Goal: Task Accomplishment & Management: Use online tool/utility

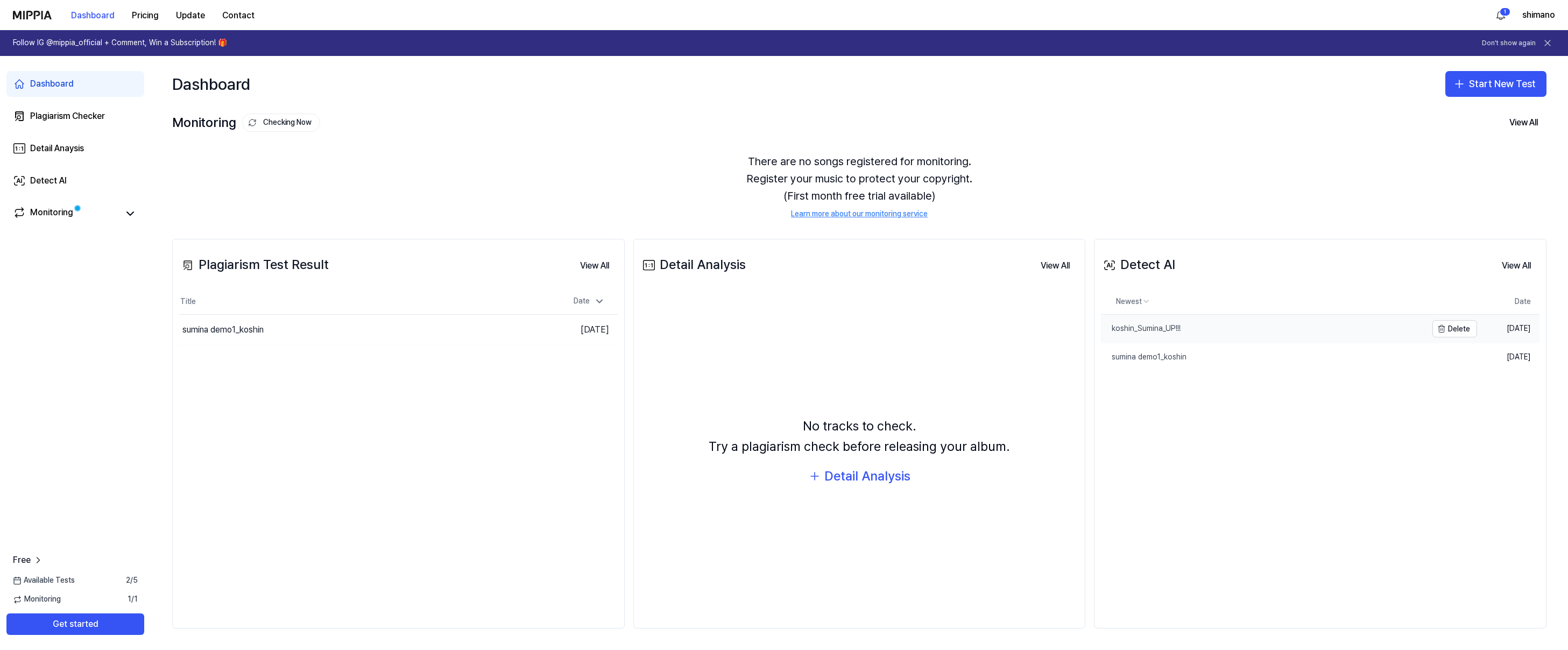
click at [1139, 333] on div "koshin_Sumina_UP!!!" at bounding box center [1141, 328] width 79 height 11
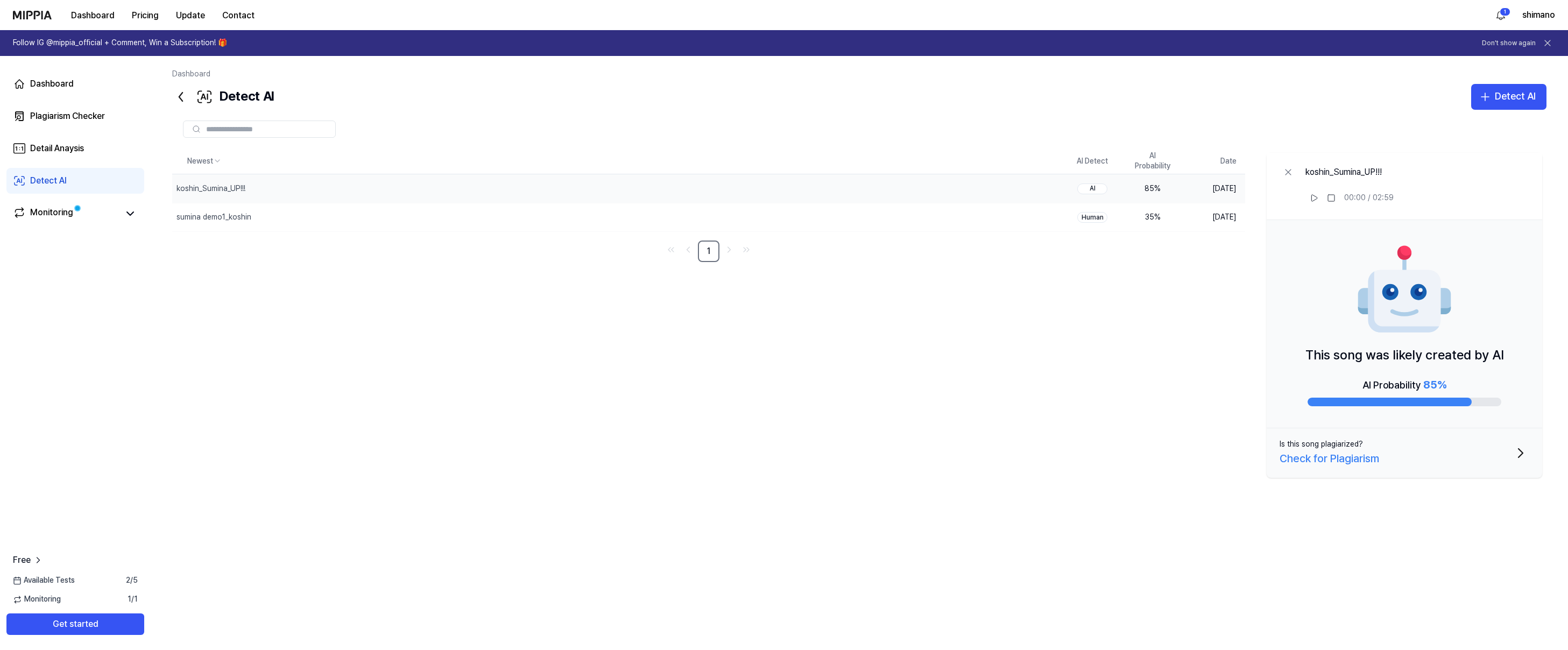
click at [181, 98] on icon at bounding box center [181, 97] width 17 height 17
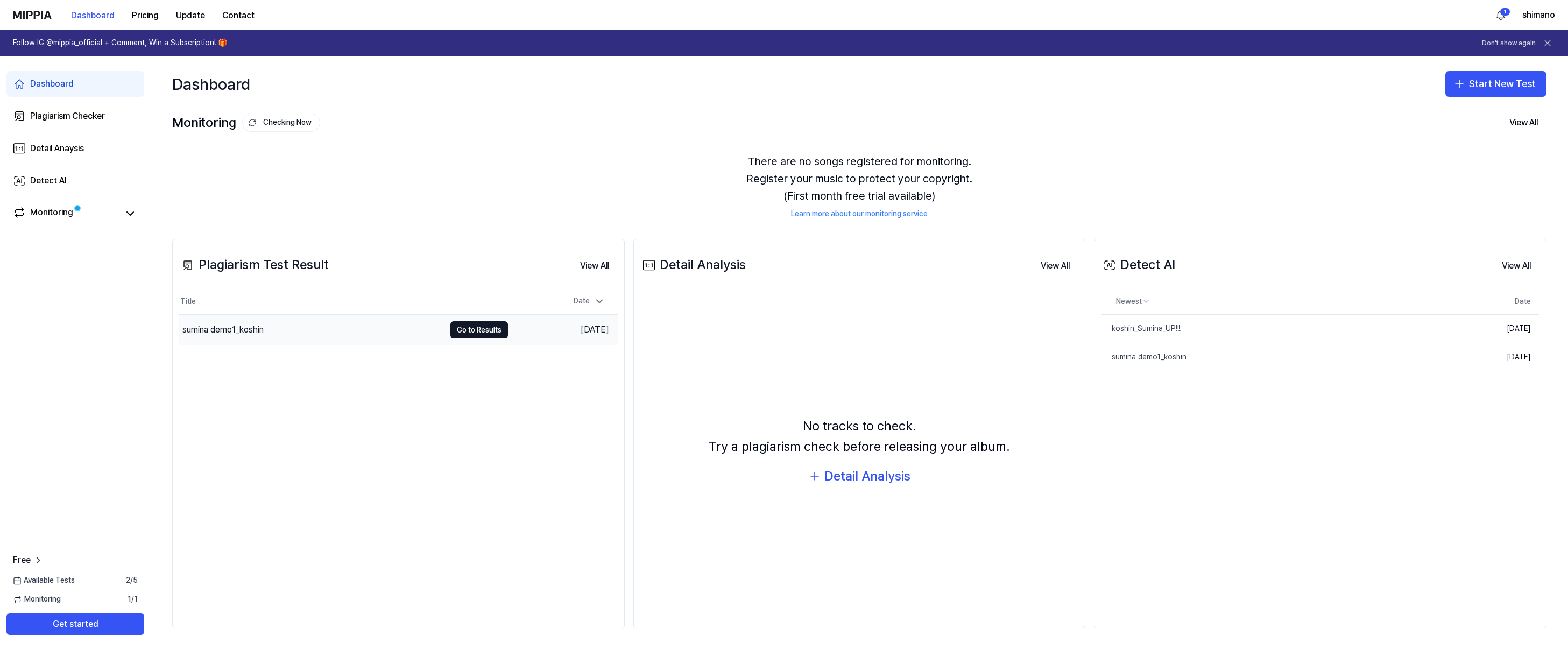
click at [244, 325] on div "sumina demo1_koshin" at bounding box center [222, 330] width 81 height 13
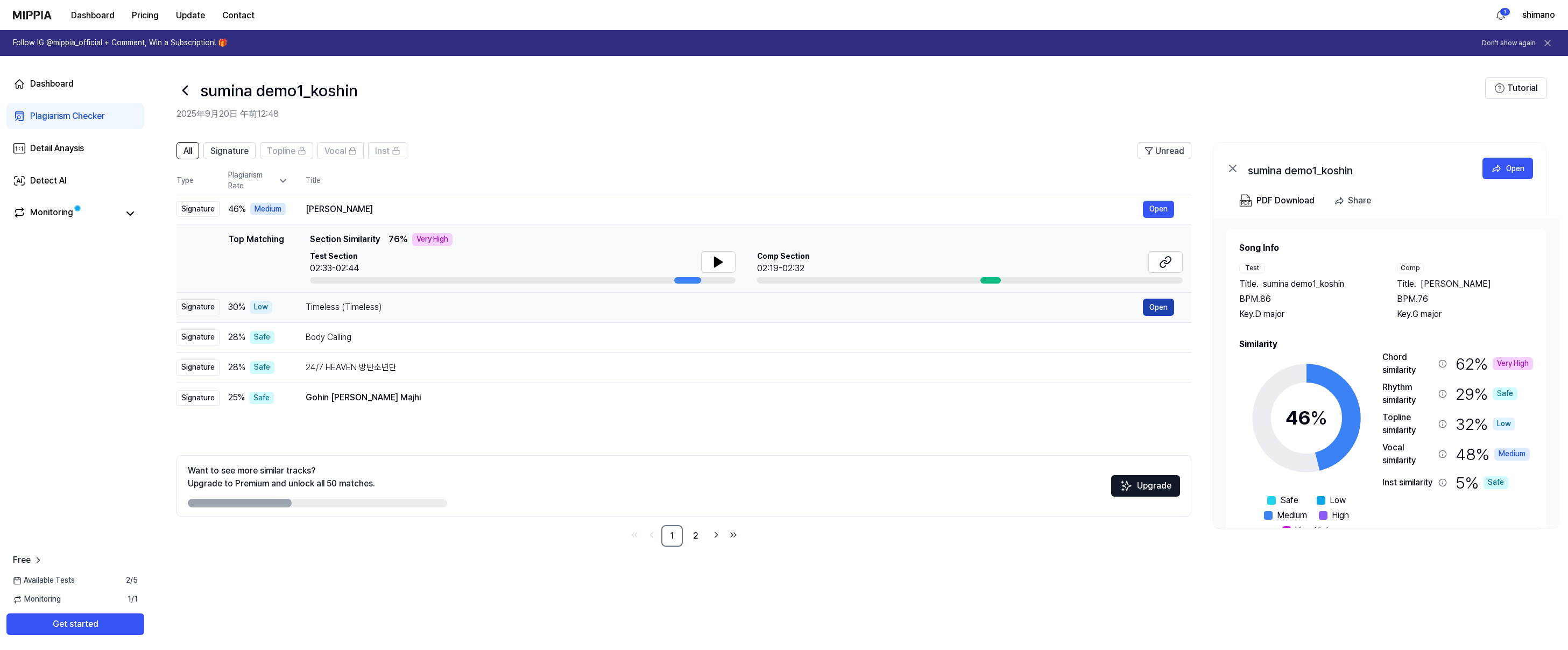
click at [1158, 310] on button "Open" at bounding box center [1158, 307] width 31 height 17
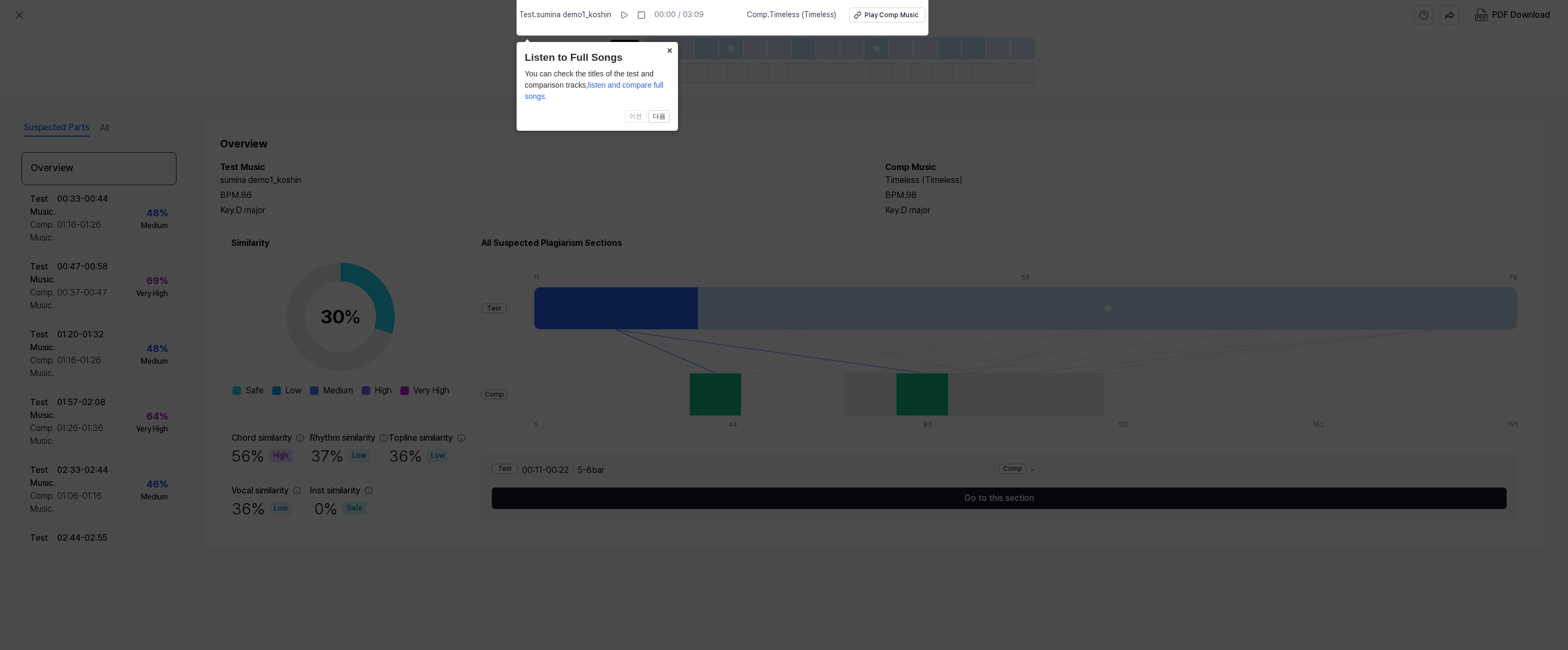
click at [672, 44] on button "×" at bounding box center [670, 49] width 17 height 15
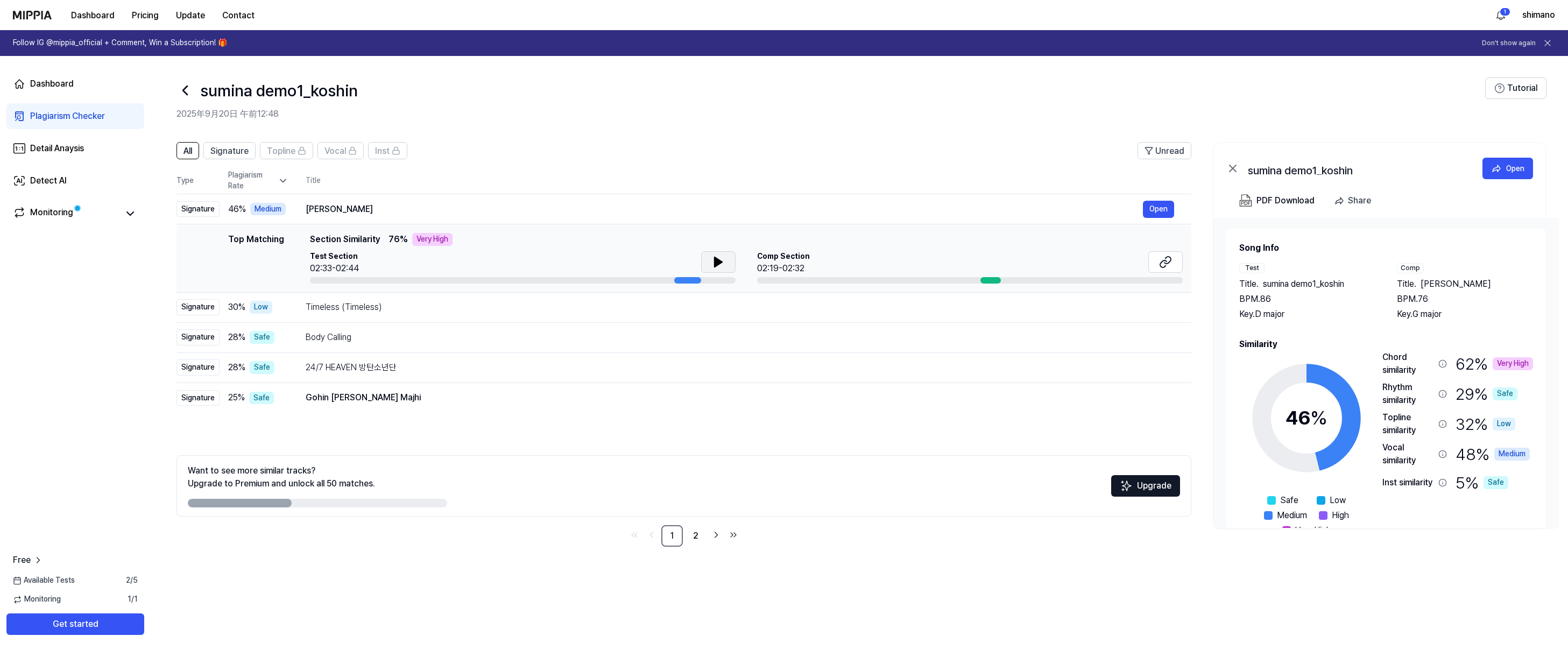
click at [716, 257] on icon at bounding box center [718, 262] width 13 height 13
click at [41, 81] on div "Dashboard" at bounding box center [52, 84] width 44 height 13
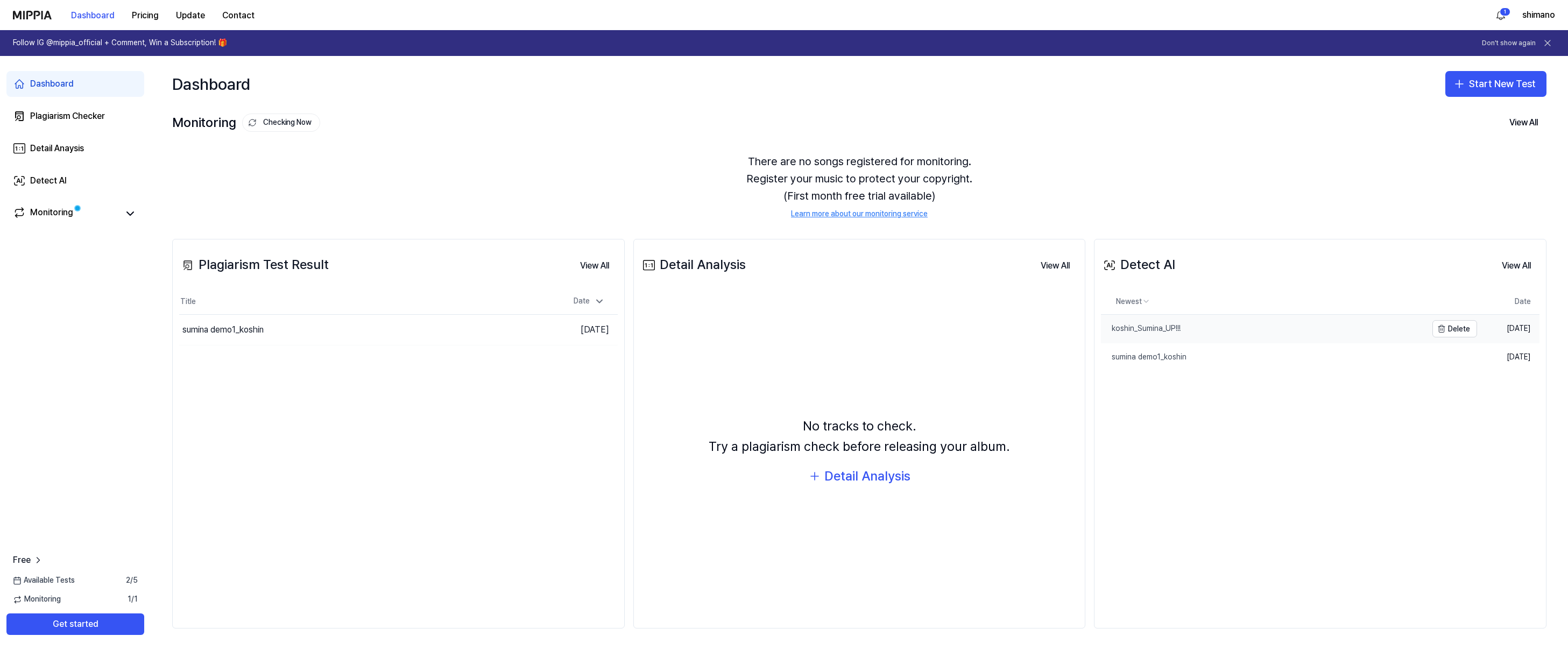
click at [1135, 330] on div "koshin_Sumina_UP!!!" at bounding box center [1141, 328] width 79 height 11
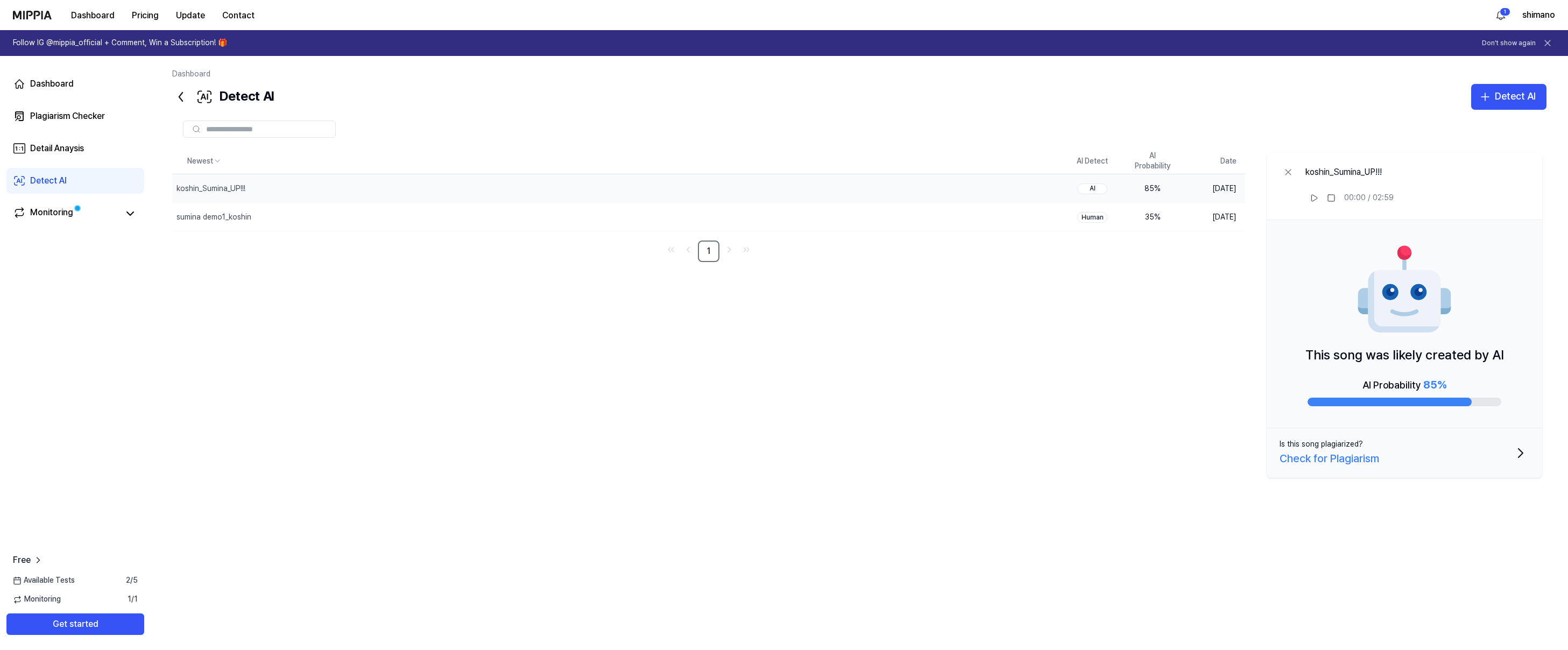
click at [1135, 330] on div "Newest AI Detect AI Probability Date koshin_Sumina_UP!!! Delete AI 85 % [DATE] …" at bounding box center [859, 360] width 1374 height 422
click at [995, 185] on div "koshin_Sumina_UP!!!" at bounding box center [592, 188] width 841 height 28
click at [225, 187] on div "koshin_Sumina_UP!!!" at bounding box center [210, 189] width 69 height 11
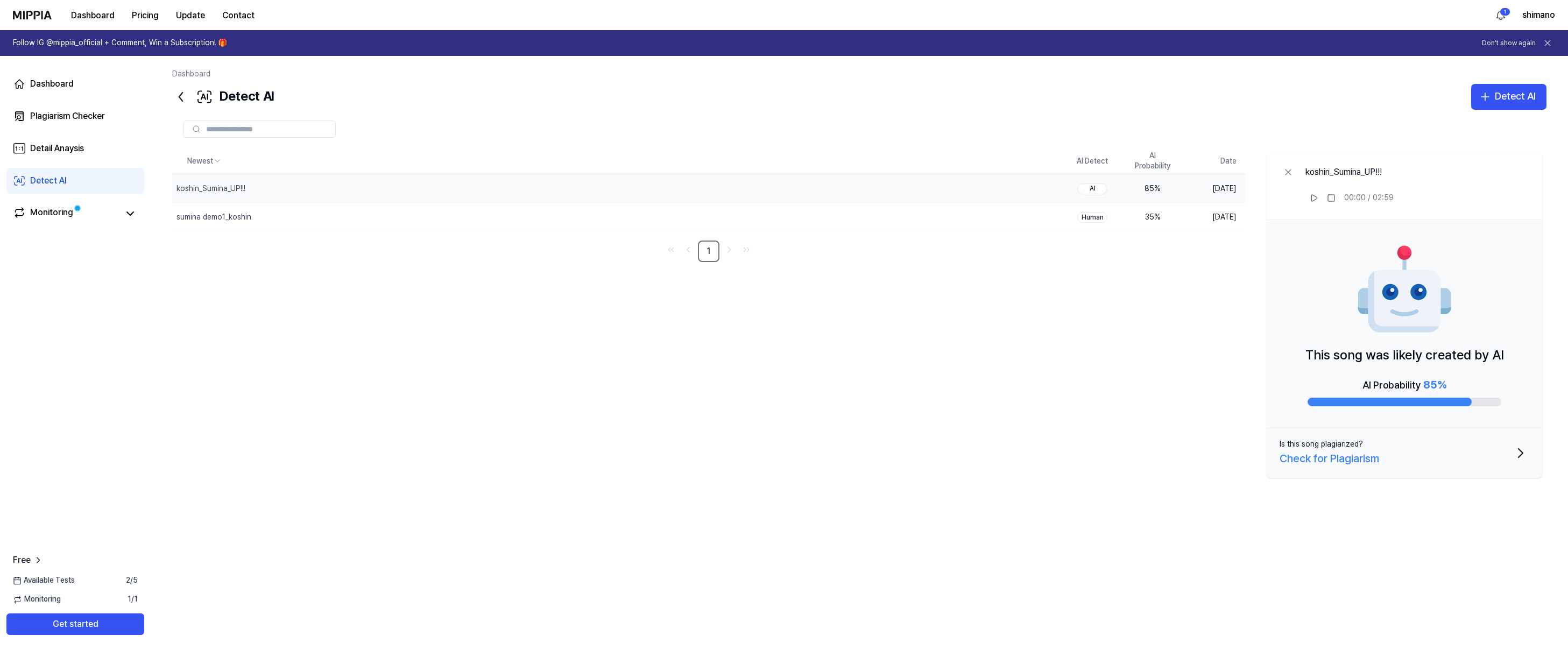
click at [1344, 442] on div "Is this song plagiarized?" at bounding box center [1321, 444] width 84 height 11
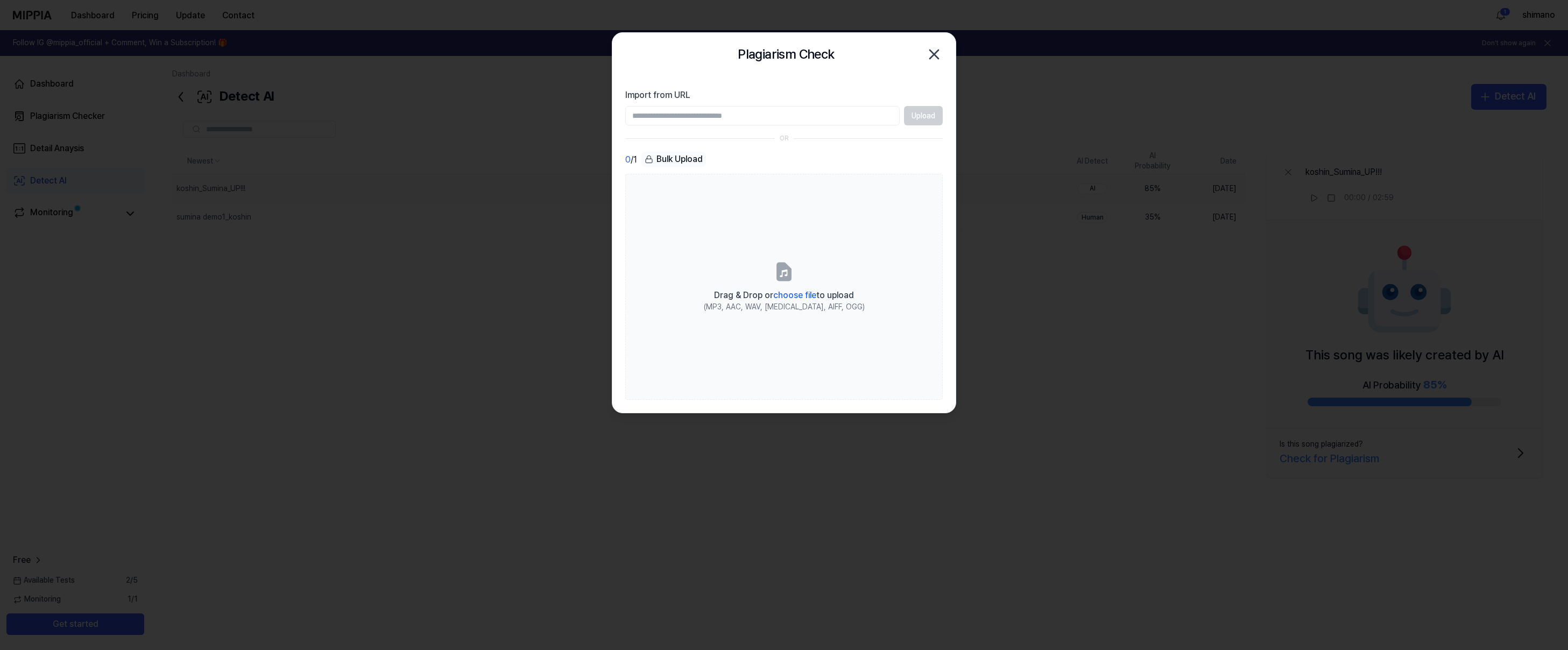
click at [936, 51] on icon "button" at bounding box center [934, 55] width 9 height 9
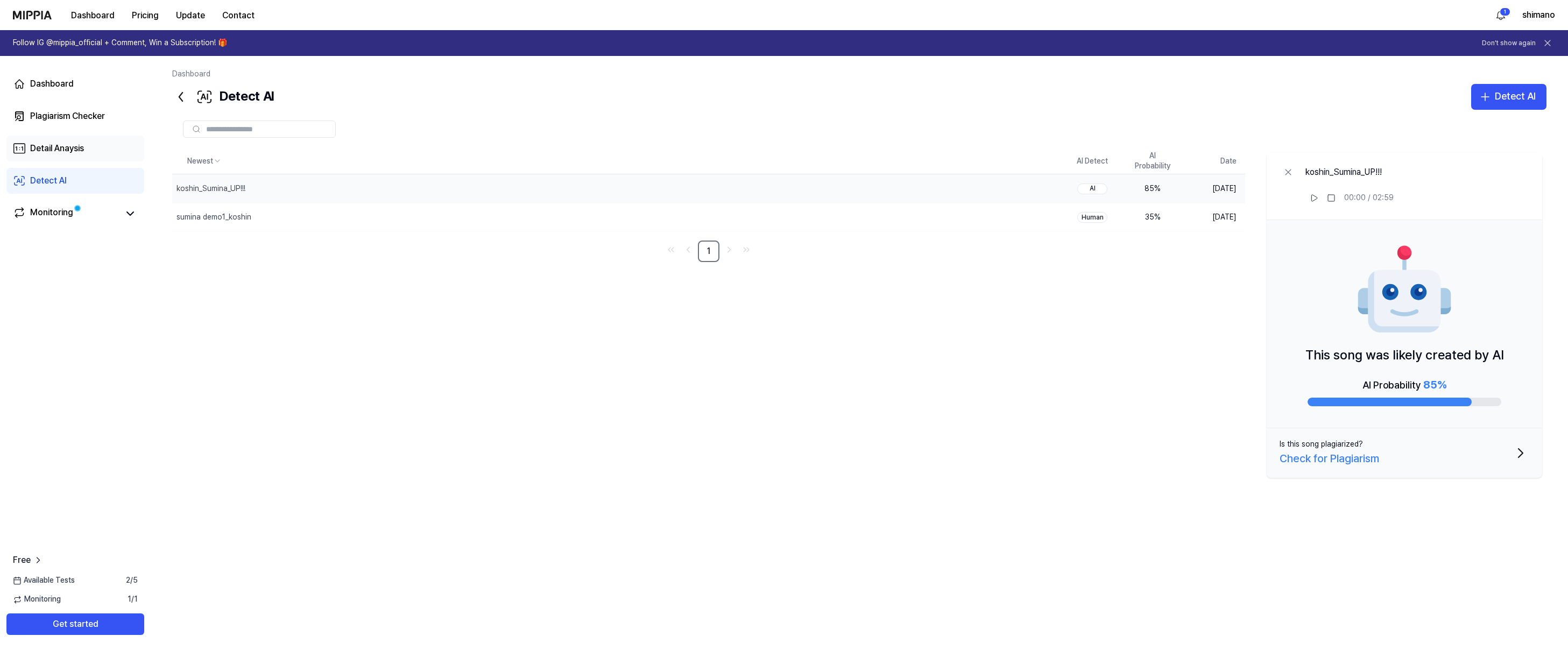
click at [73, 151] on div "Detail Anaysis" at bounding box center [57, 148] width 54 height 13
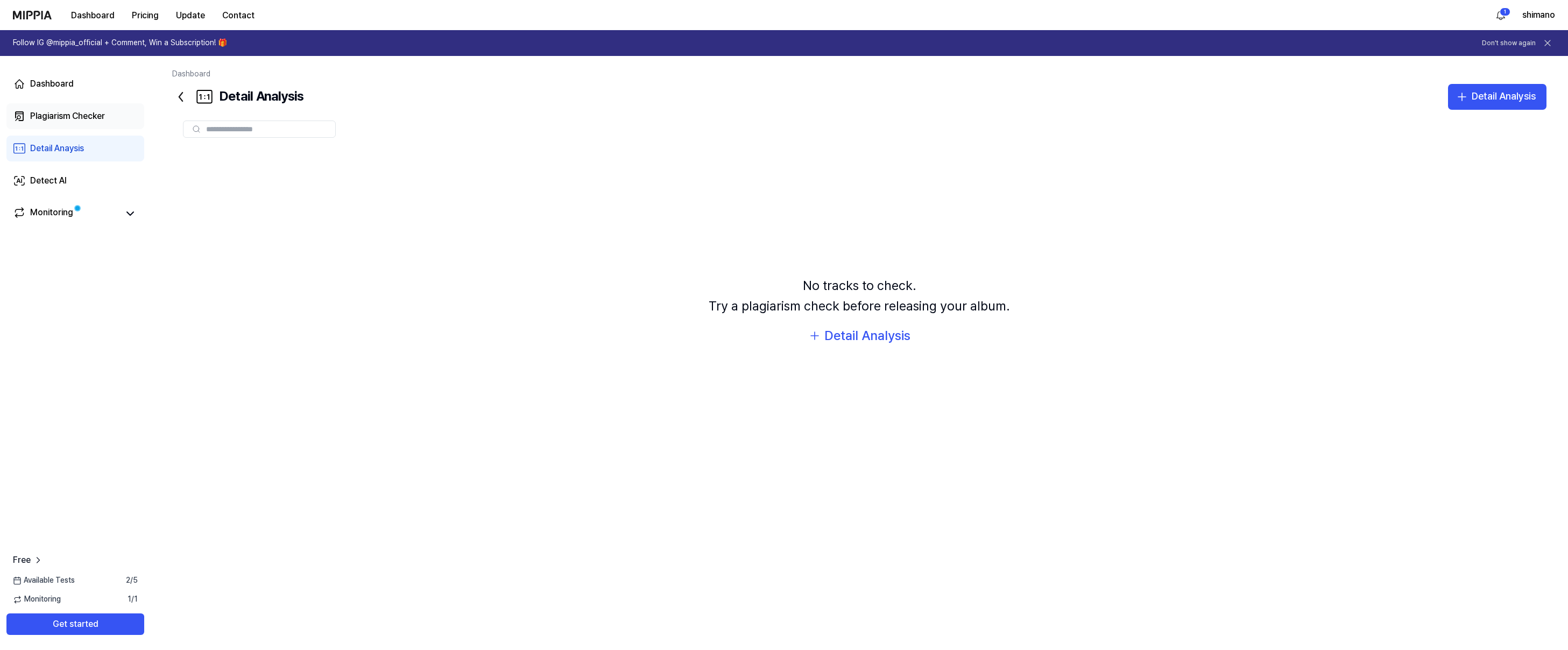
click at [75, 122] on div "Plagiarism Checker" at bounding box center [68, 116] width 75 height 13
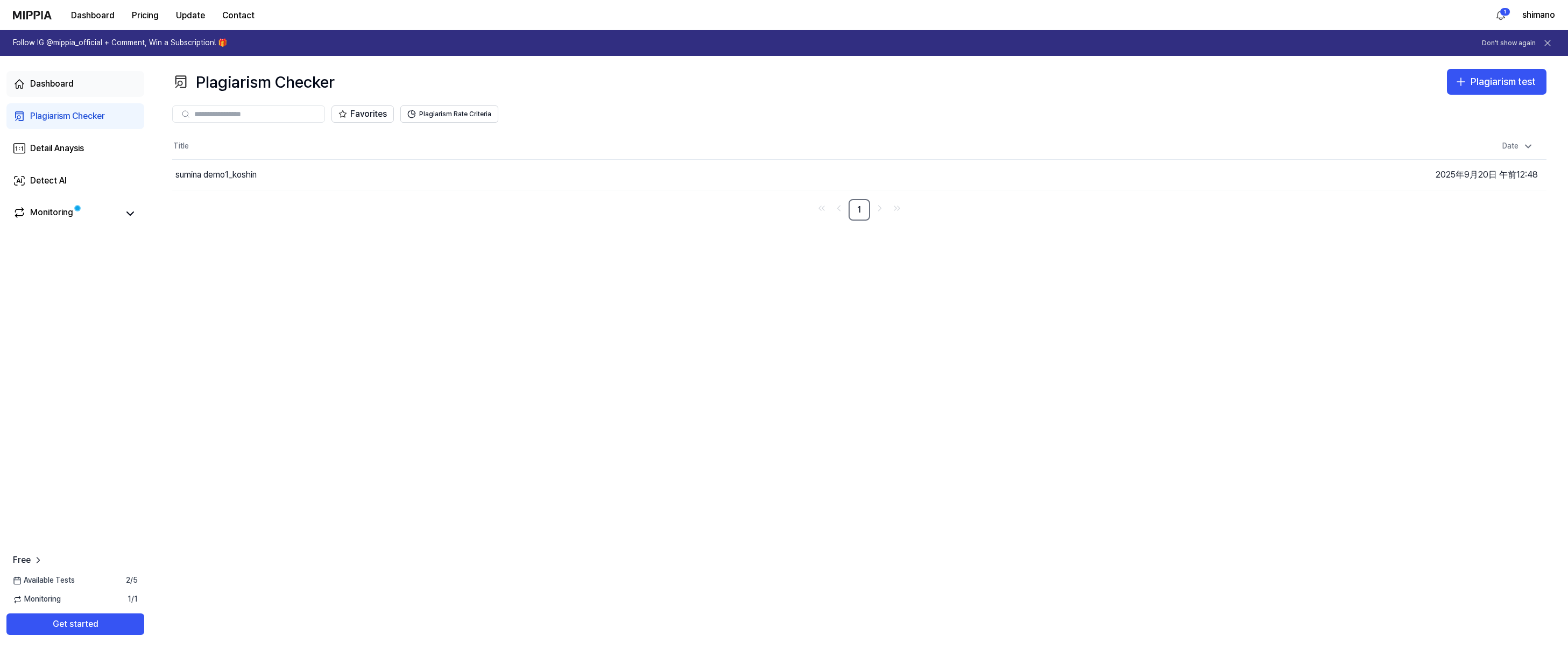
click at [75, 84] on link "Dashboard" at bounding box center [75, 84] width 137 height 26
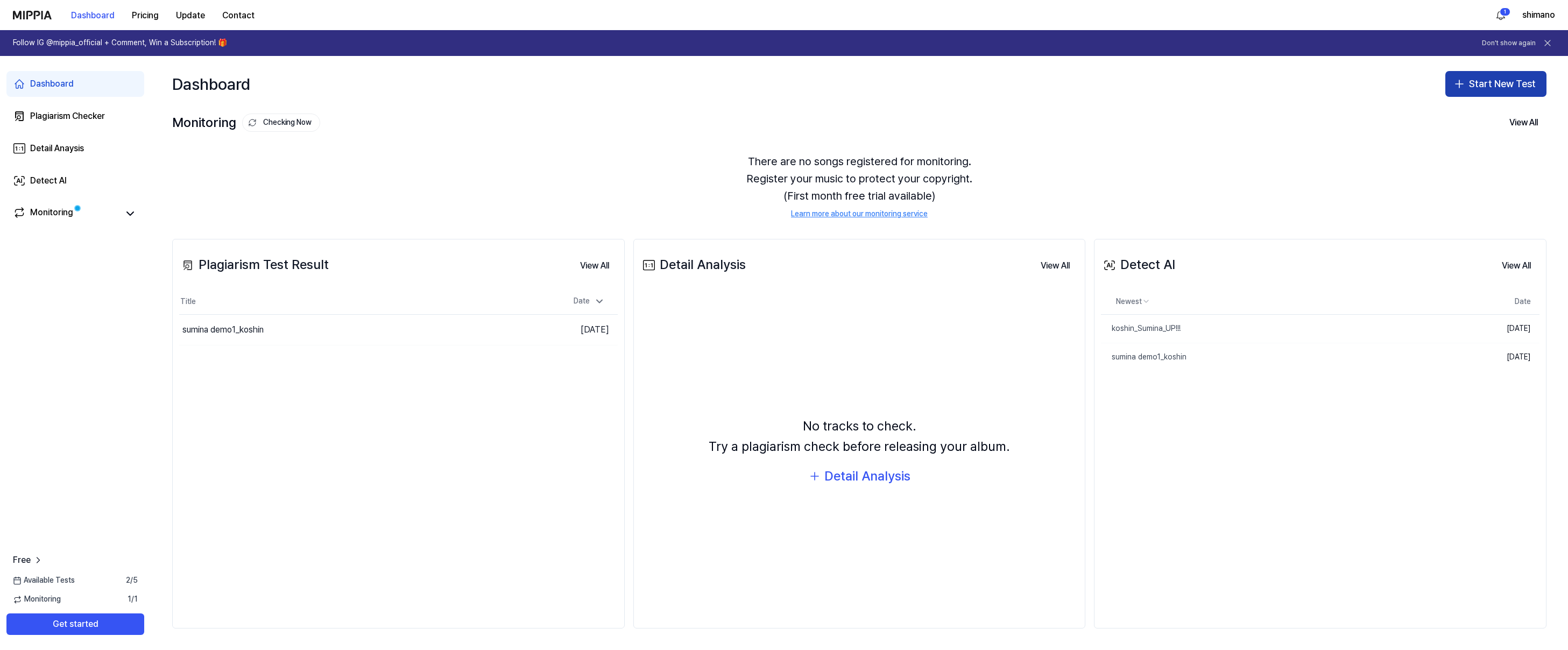
click at [1480, 86] on button "Start New Test" at bounding box center [1496, 84] width 101 height 26
click at [1468, 113] on div "Plagiarism test" at bounding box center [1470, 113] width 50 height 11
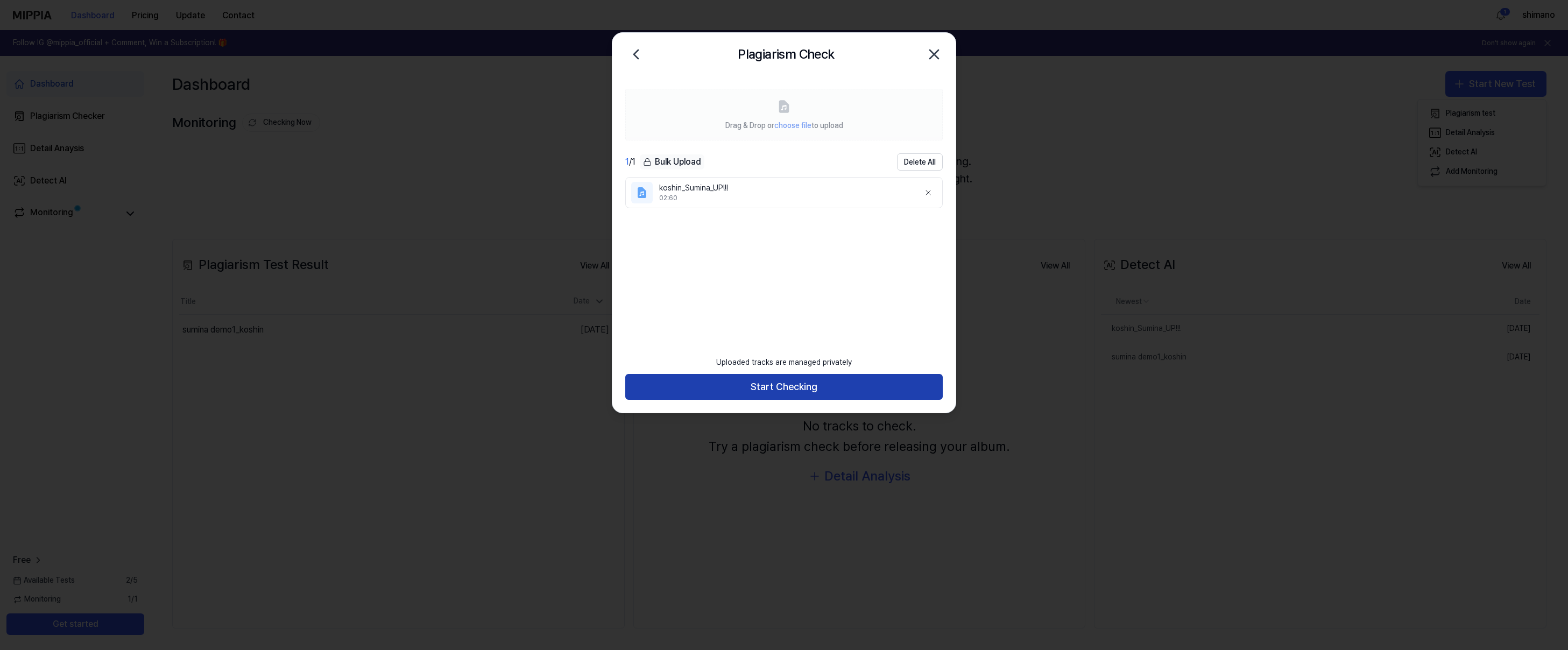
click at [819, 388] on button "Start Checking" at bounding box center [784, 387] width 317 height 26
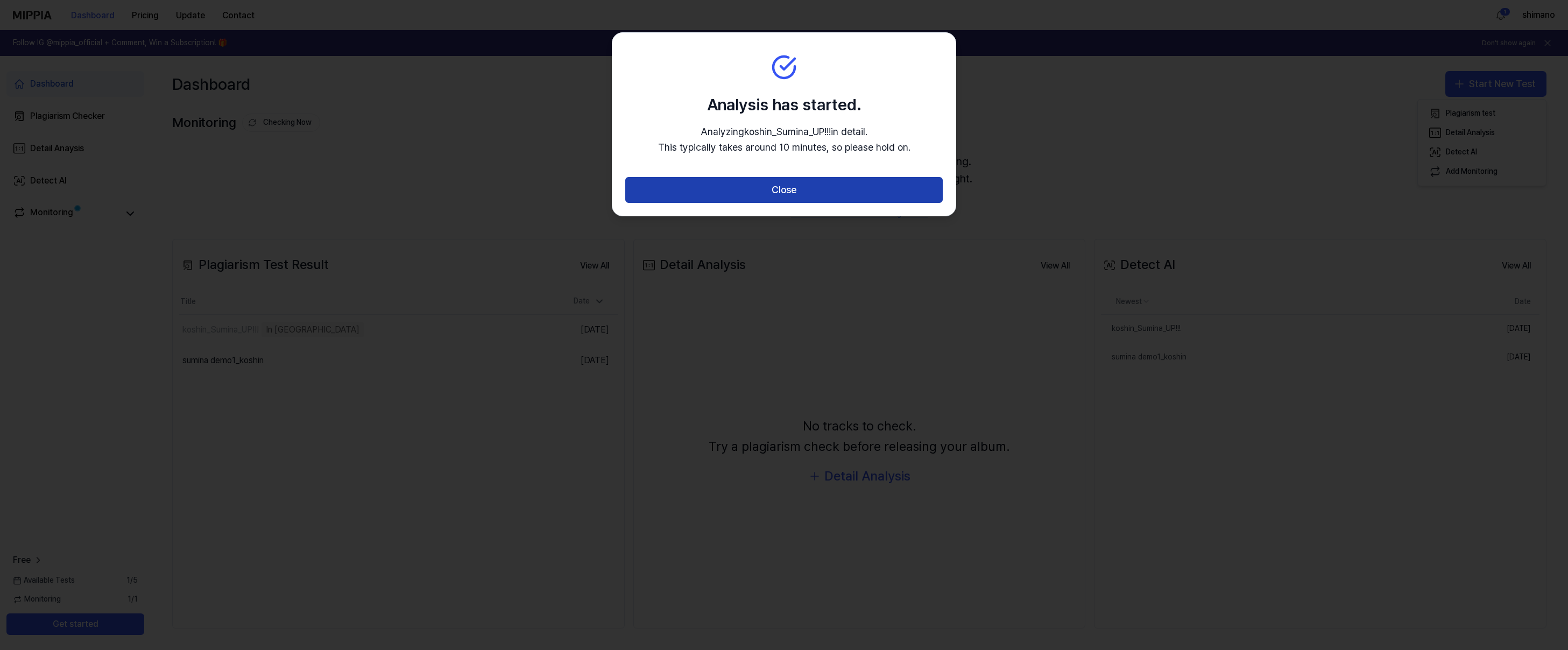
click at [795, 190] on button "Close" at bounding box center [784, 190] width 317 height 26
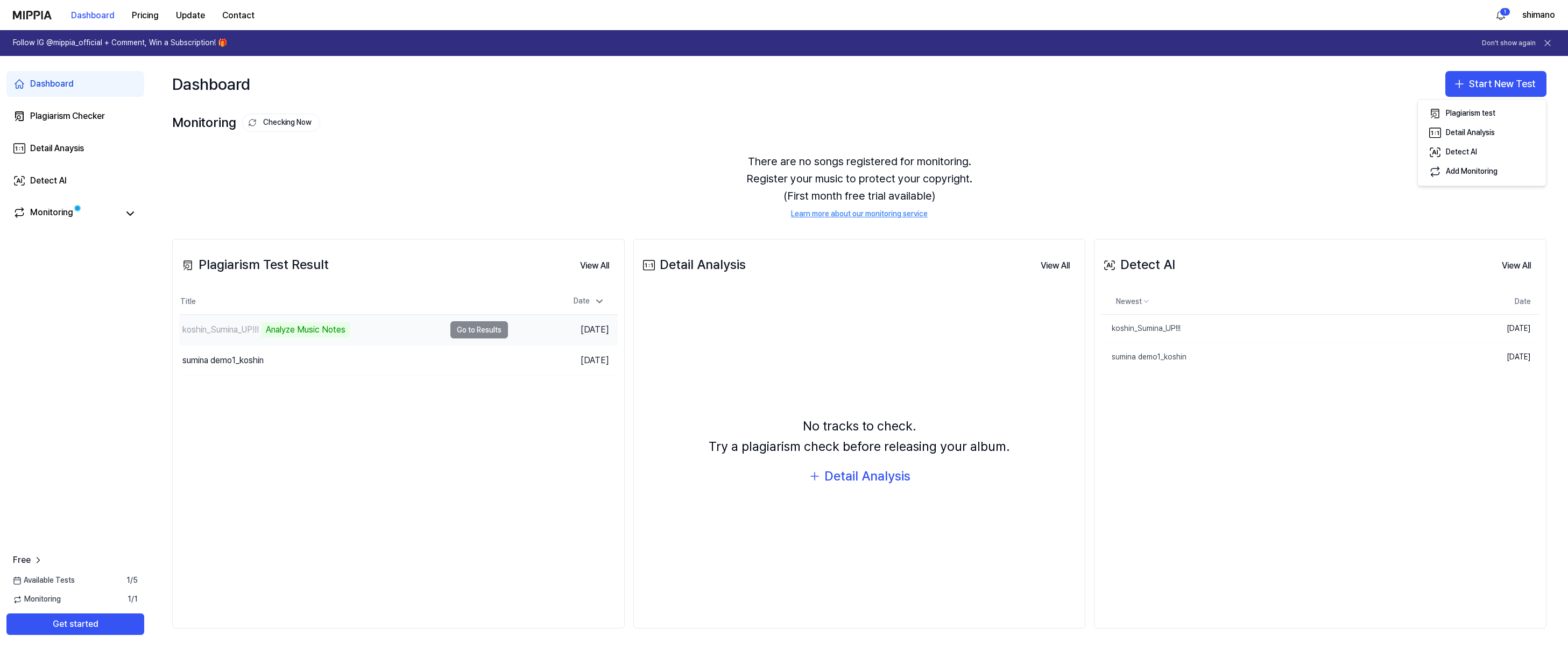
click at [493, 332] on td "koshin_Sumina_UP!!! Analyze Music Notes Go to Results" at bounding box center [344, 330] width 329 height 30
